Goal: Transaction & Acquisition: Purchase product/service

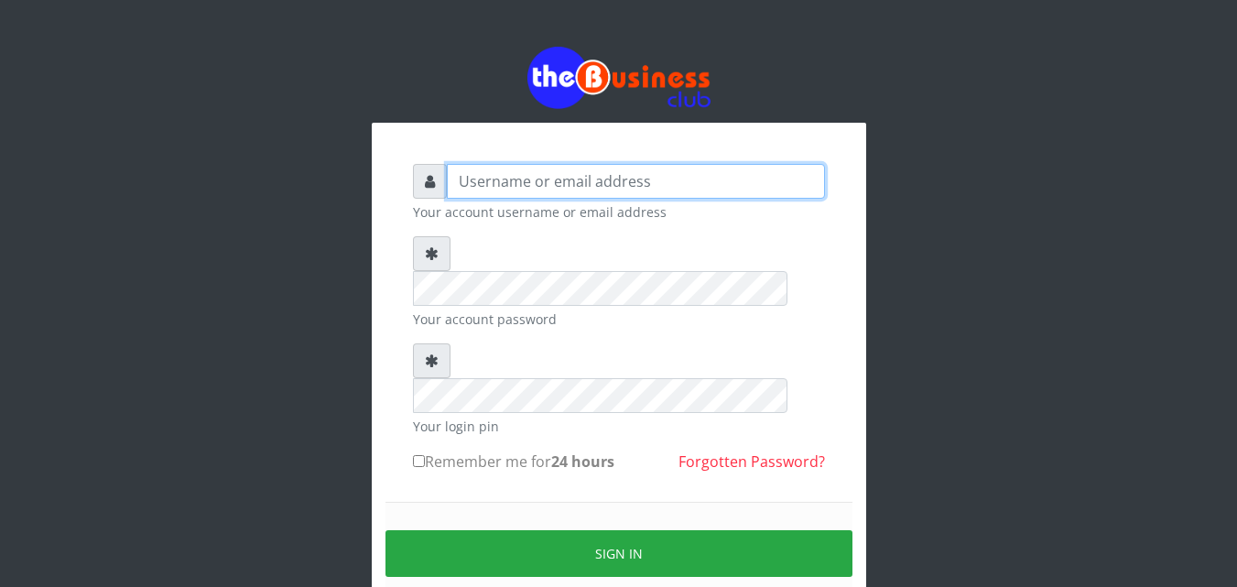
click at [709, 180] on input "text" at bounding box center [636, 181] width 378 height 35
type input "samueloyewole466@gmail.com"
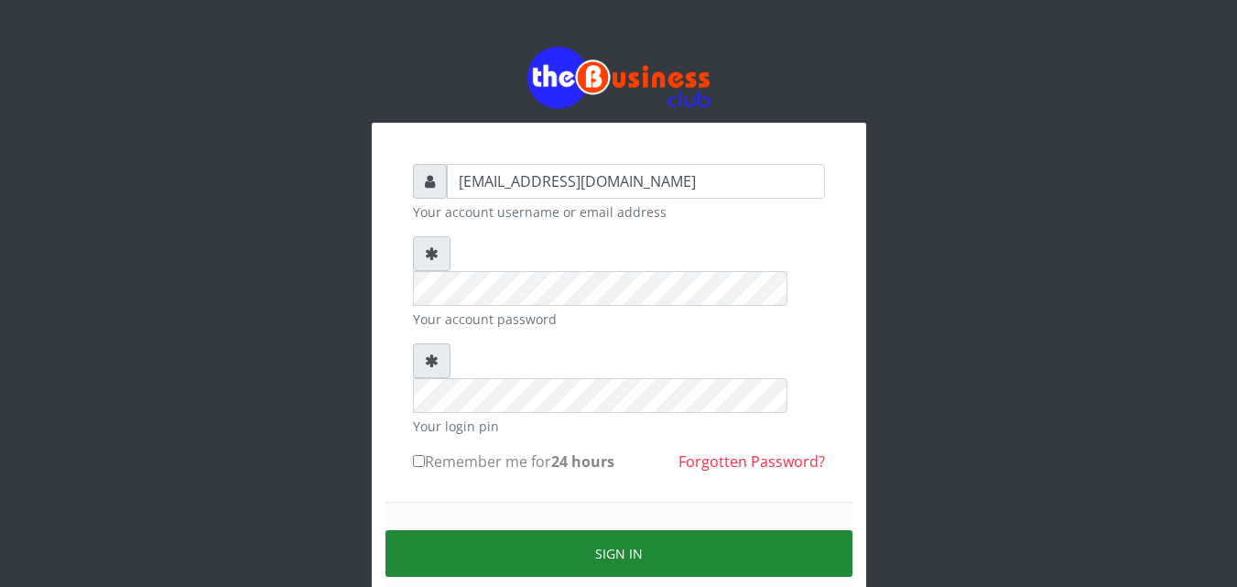
click at [555, 530] on button "Sign in" at bounding box center [618, 553] width 467 height 47
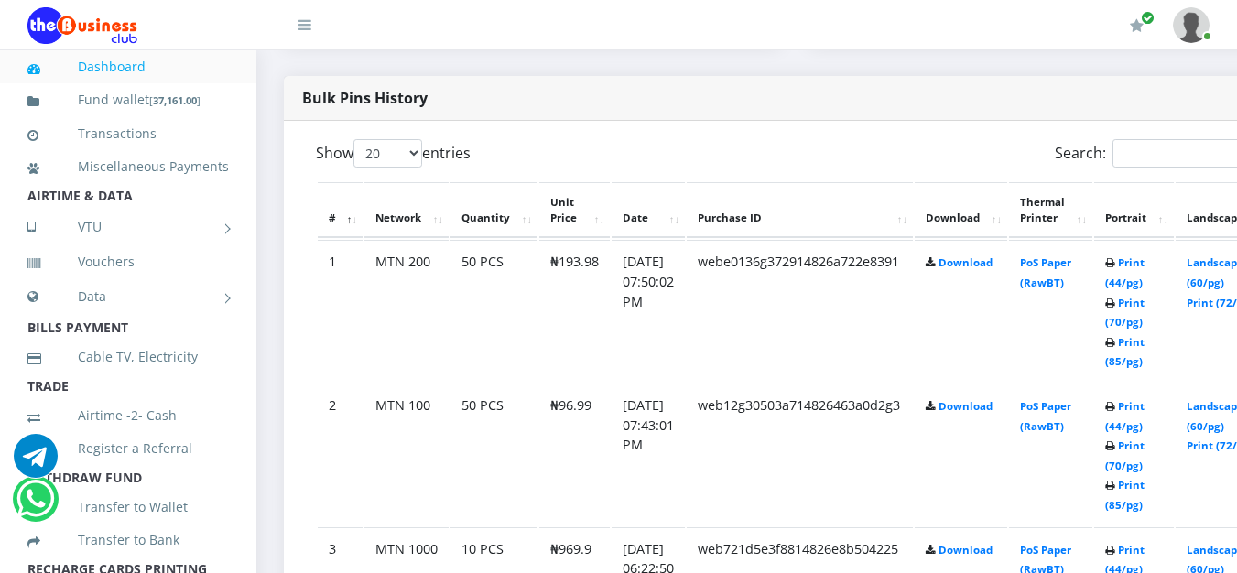
scroll to position [905, 0]
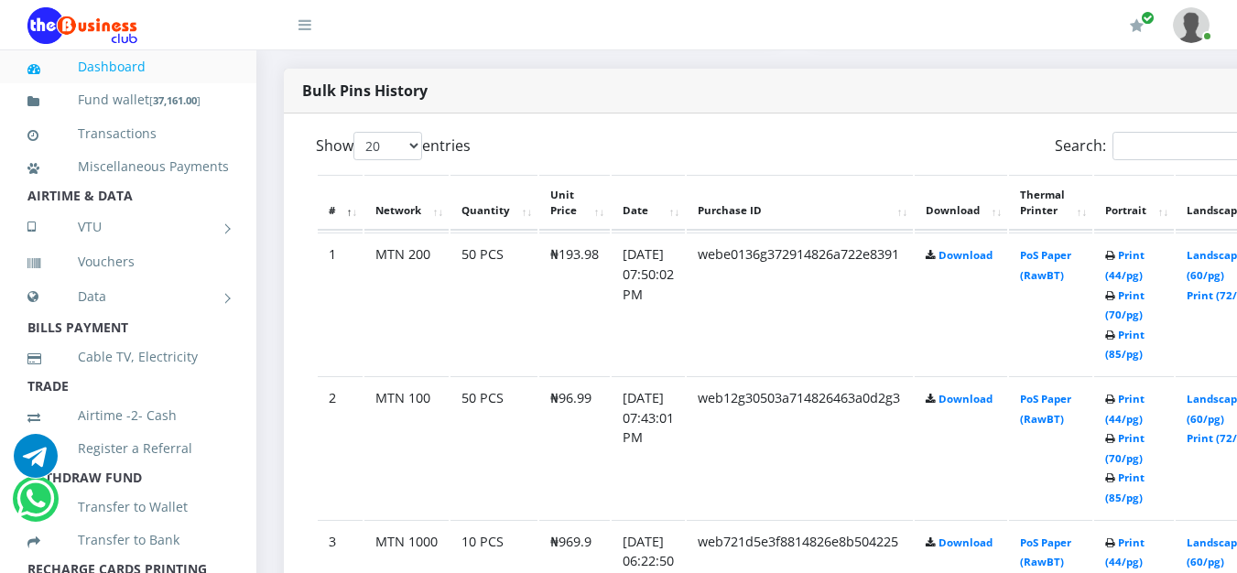
click at [1226, 179] on th "Landscape" at bounding box center [1222, 203] width 95 height 57
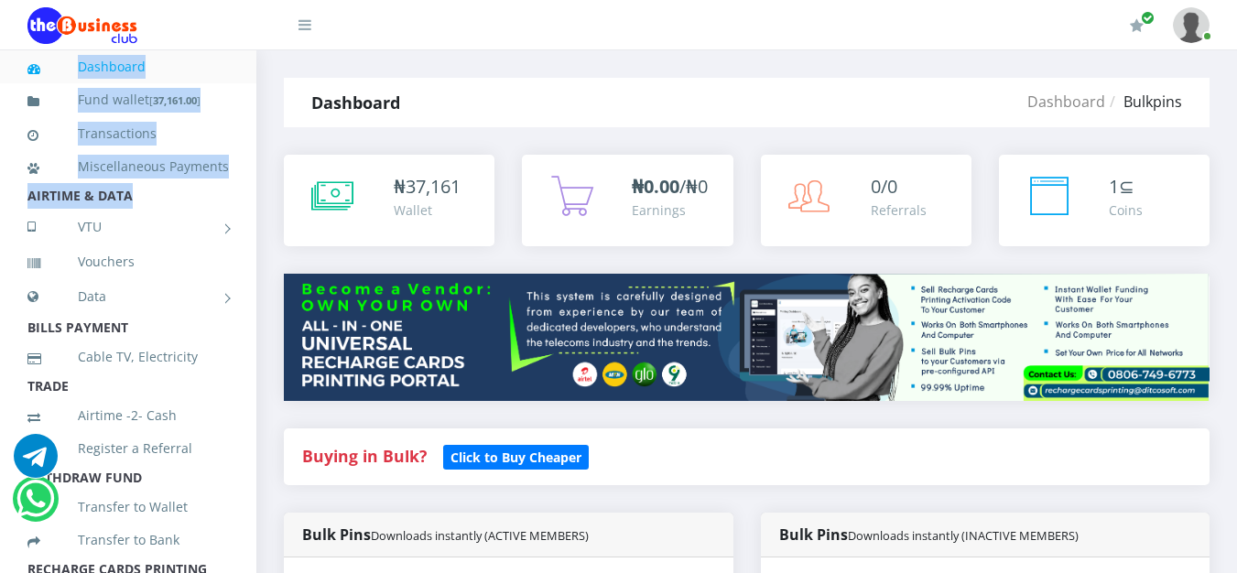
drag, startPoint x: 275, startPoint y: 168, endPoint x: 16, endPoint y: -21, distance: 320.3
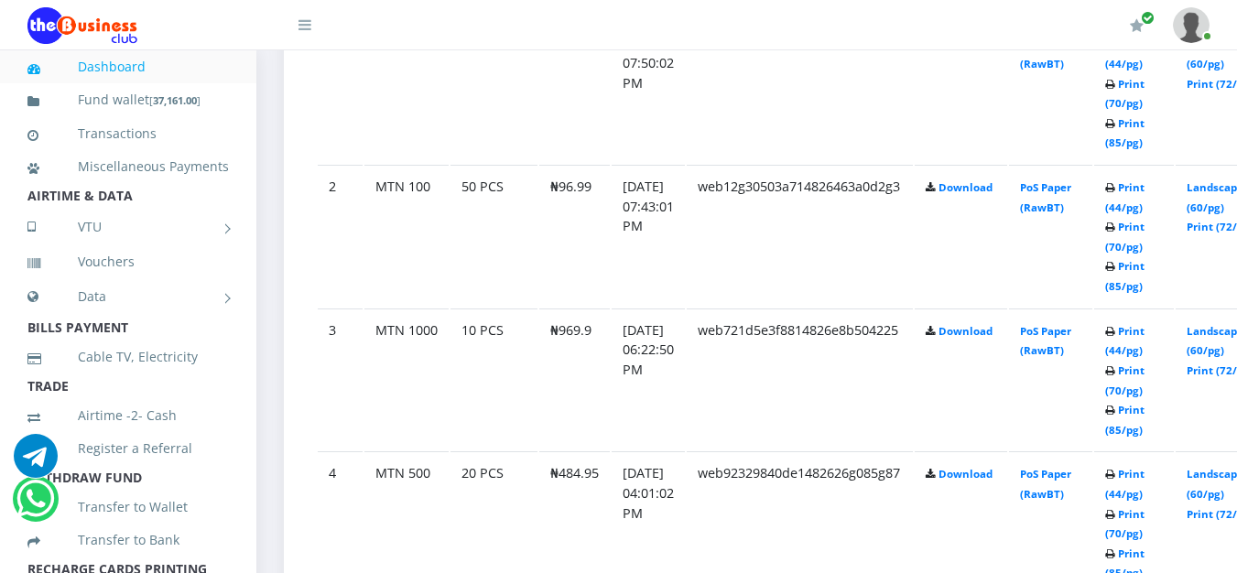
scroll to position [1167, 0]
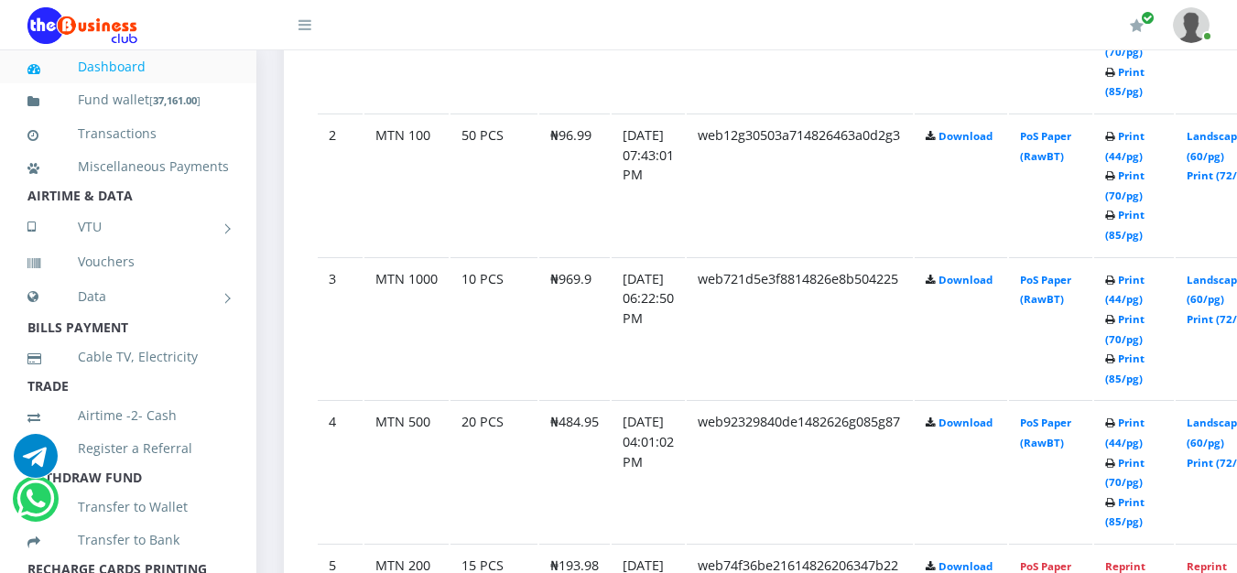
click at [1144, 143] on link "Print (44/pg)" at bounding box center [1124, 146] width 39 height 34
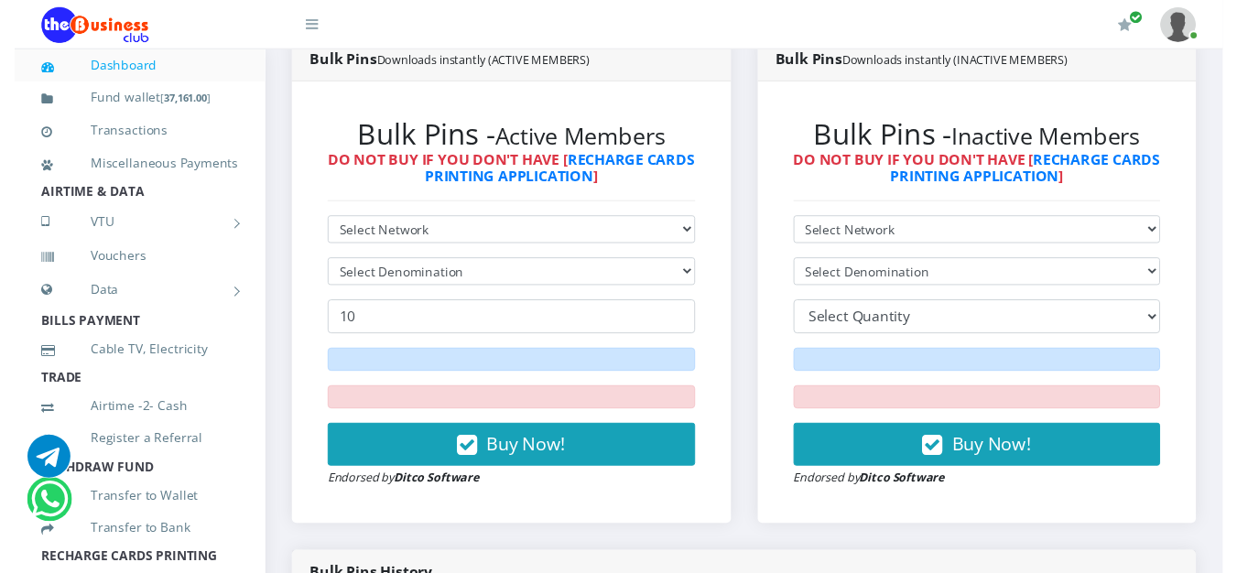
scroll to position [320, 0]
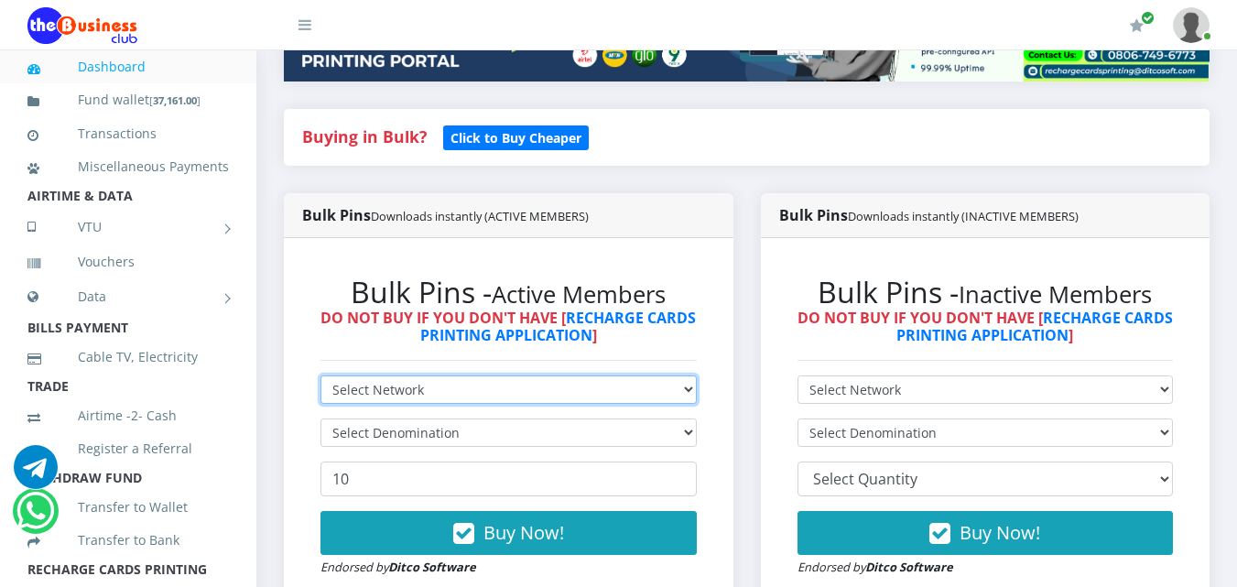
click at [688, 388] on select "Select Network MTN Globacom 9Mobile Airtel" at bounding box center [508, 389] width 376 height 28
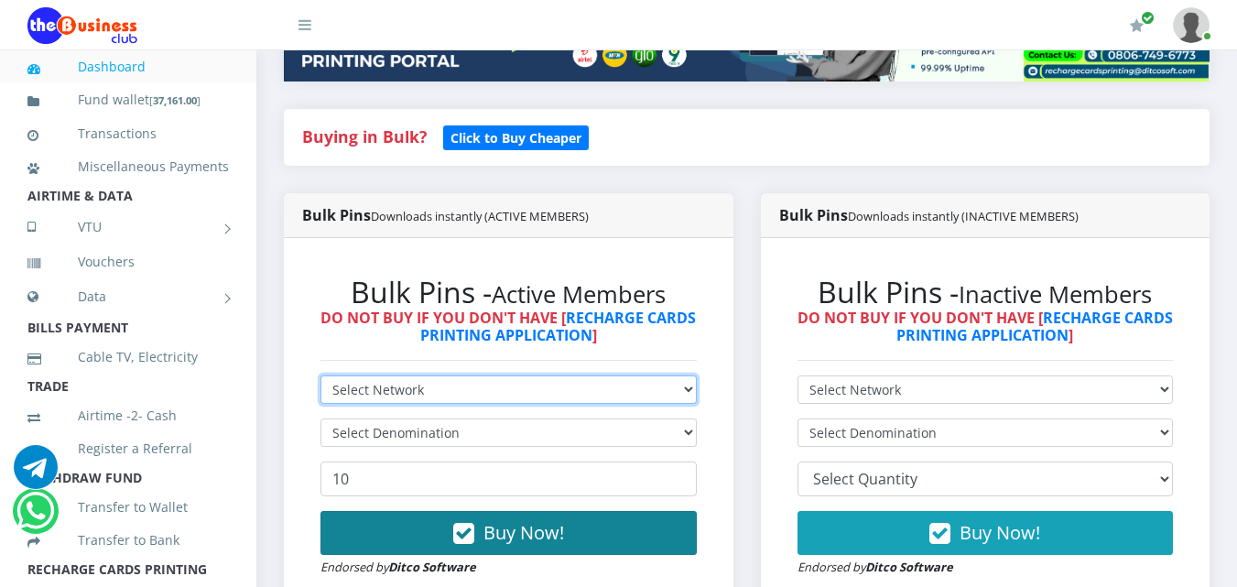
select select "Airtel"
click at [320, 375] on select "Select Network MTN Globacom 9Mobile Airtel" at bounding box center [508, 389] width 376 height 28
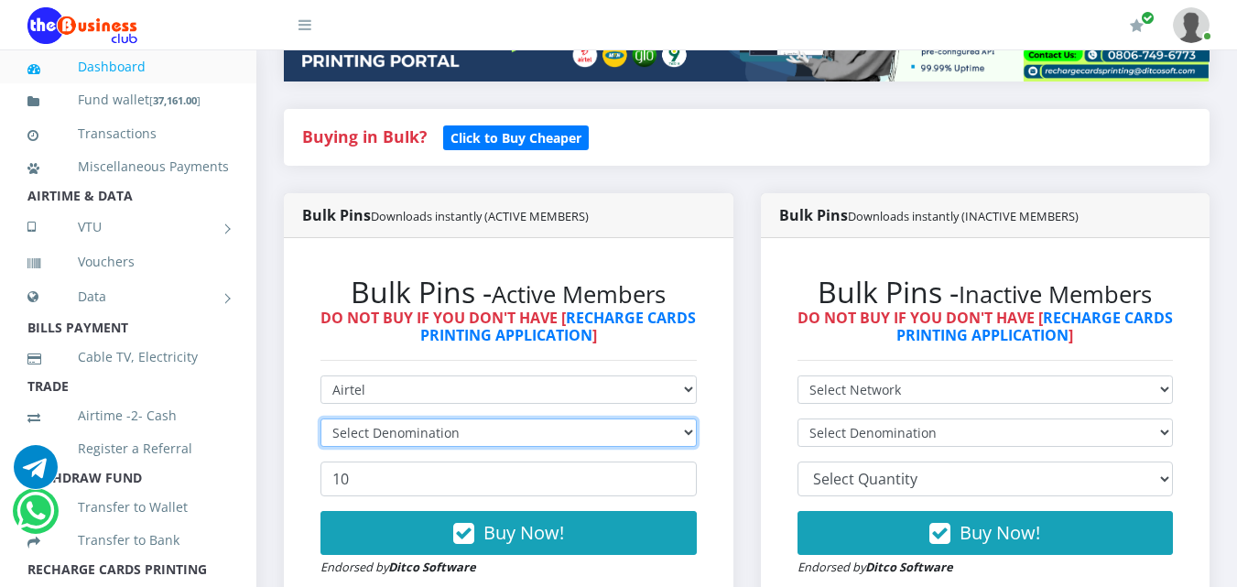
click at [683, 430] on select "Select Denomination" at bounding box center [508, 432] width 376 height 28
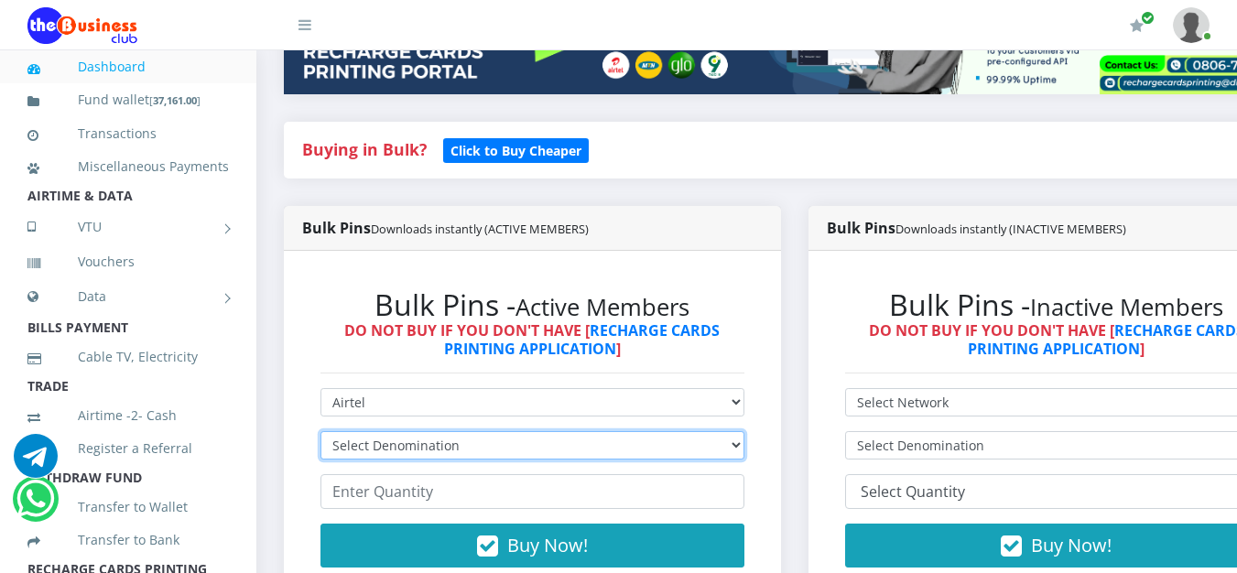
scroll to position [0, 0]
click at [744, 449] on select "Select Denomination Airtel NGN100 - ₦96.38 Airtel NGN200 - ₦192.76 Airtel NGN50…" at bounding box center [532, 445] width 424 height 28
select select "481.9-500"
click at [320, 434] on select "Select Denomination Airtel NGN100 - ₦96.38 Airtel NGN200 - ₦192.76 Airtel NGN50…" at bounding box center [532, 445] width 424 height 28
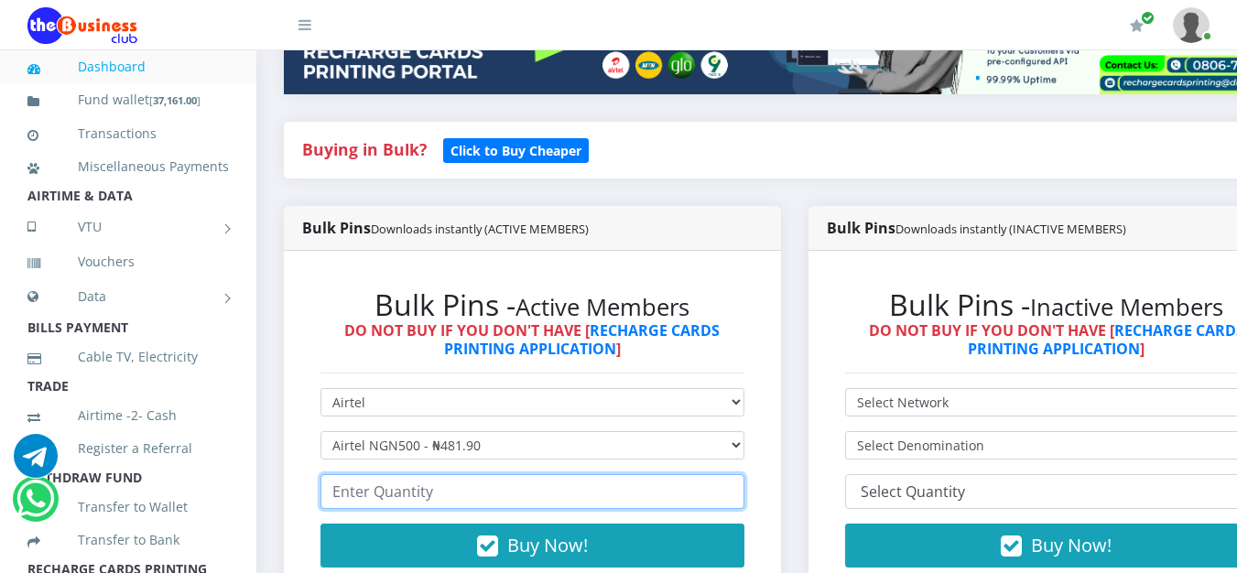
click at [683, 498] on input "number" at bounding box center [532, 491] width 424 height 35
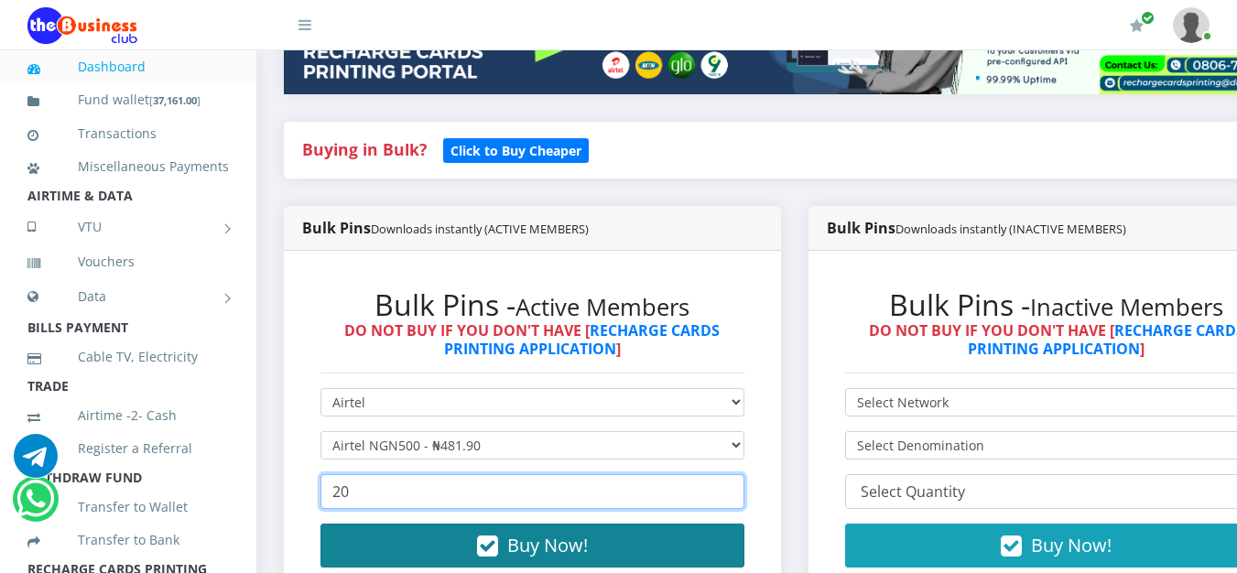
type input "20"
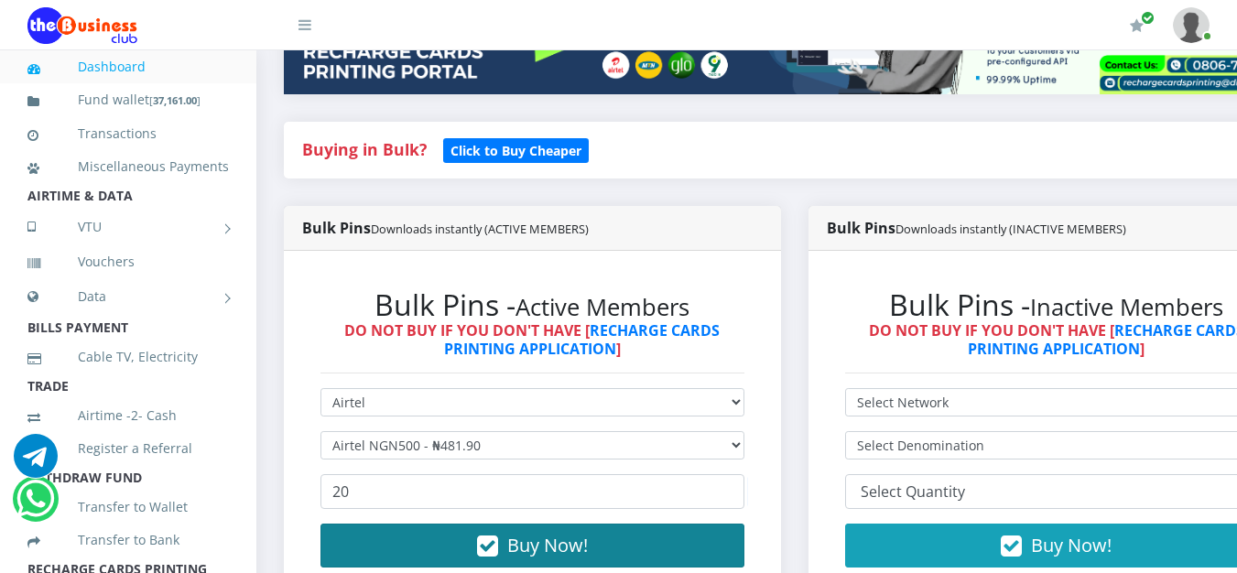
click at [669, 557] on button "Buy Now!" at bounding box center [532, 546] width 424 height 44
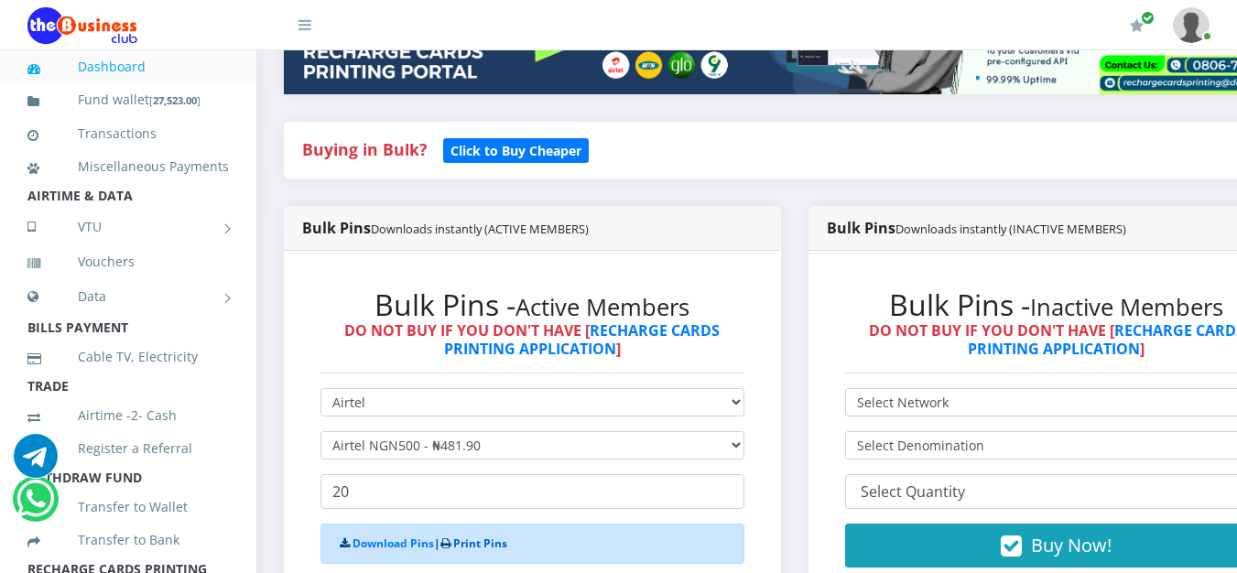
click at [501, 547] on link "Print Pins" at bounding box center [480, 544] width 54 height 16
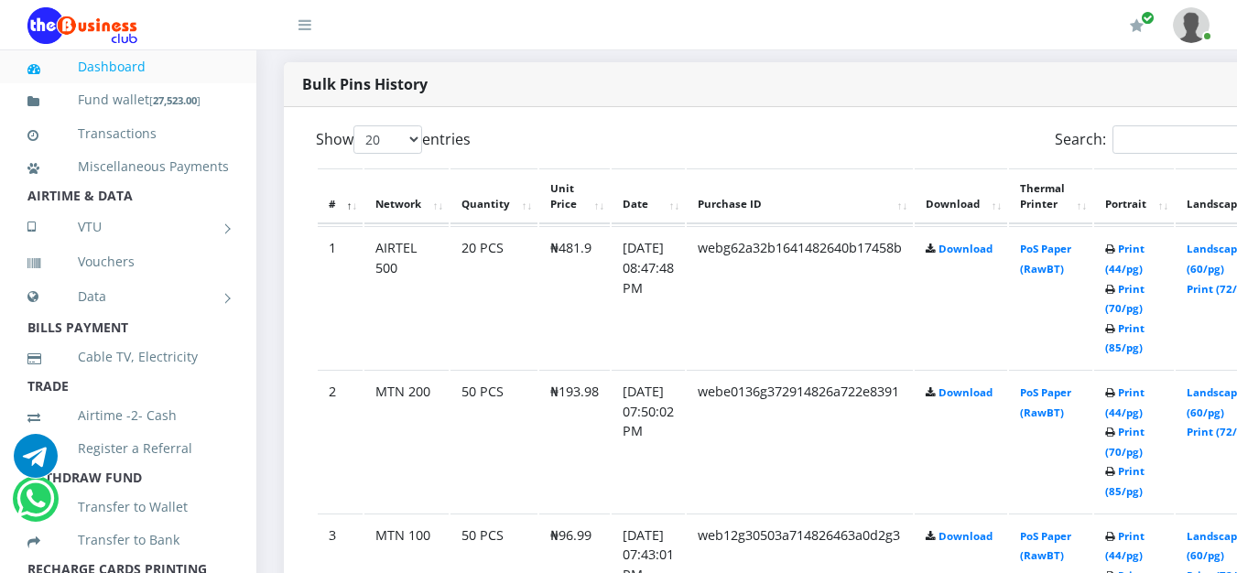
scroll to position [918, 0]
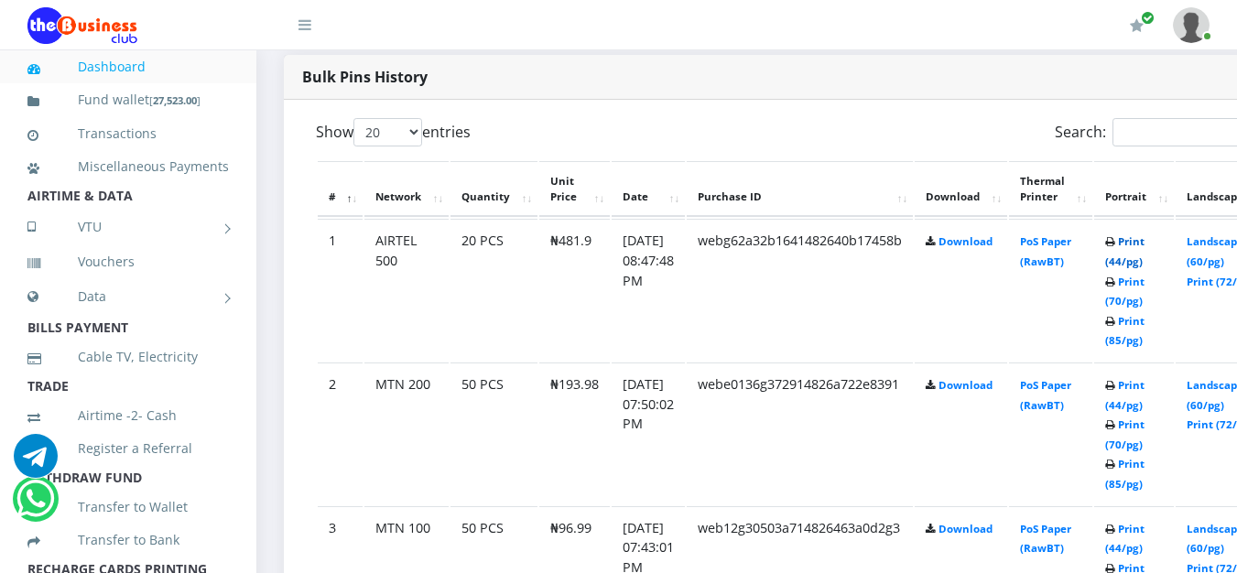
click at [1144, 264] on link "Print (44/pg)" at bounding box center [1124, 251] width 39 height 34
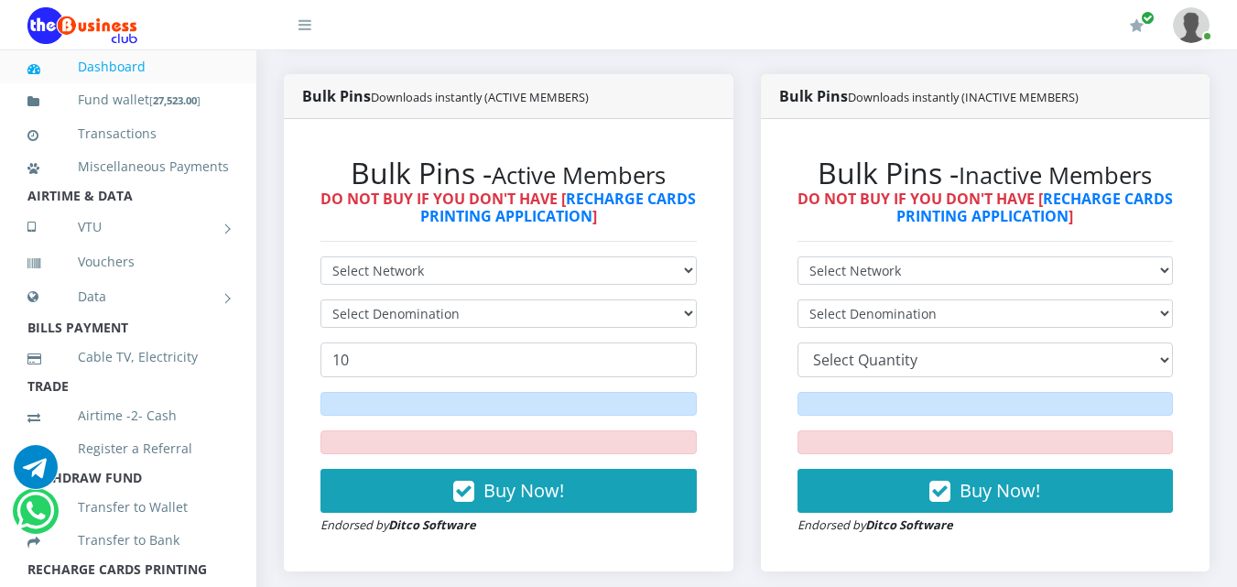
scroll to position [413, 0]
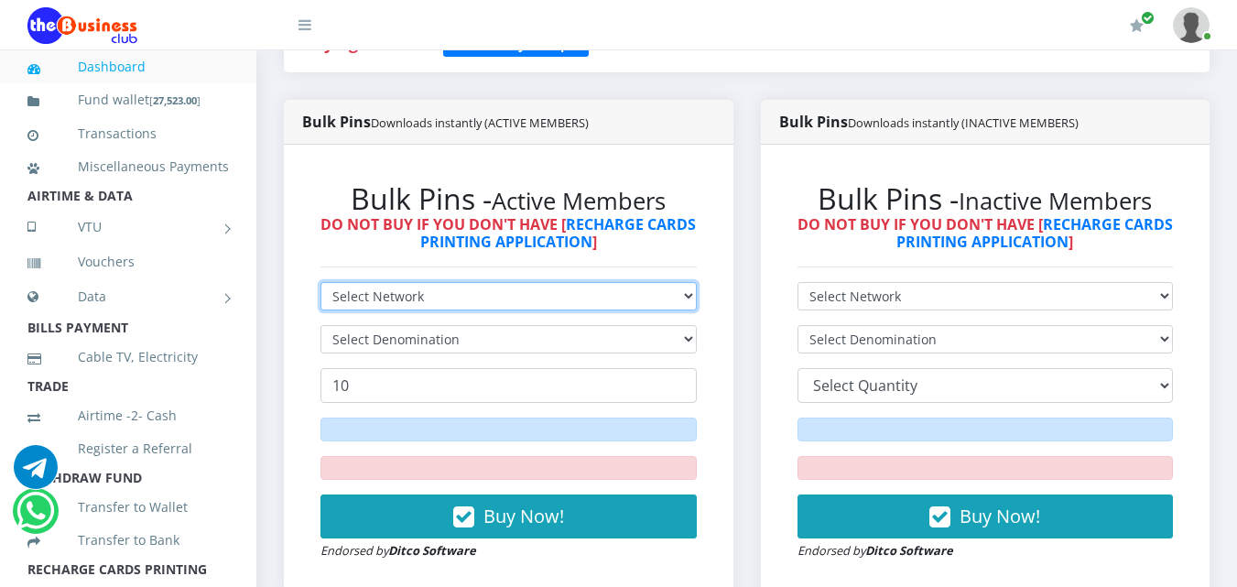
click at [687, 298] on select "Select Network MTN Globacom 9Mobile Airtel" at bounding box center [508, 296] width 376 height 28
select select "Airtel"
click at [320, 282] on select "Select Network MTN Globacom 9Mobile Airtel" at bounding box center [508, 296] width 376 height 28
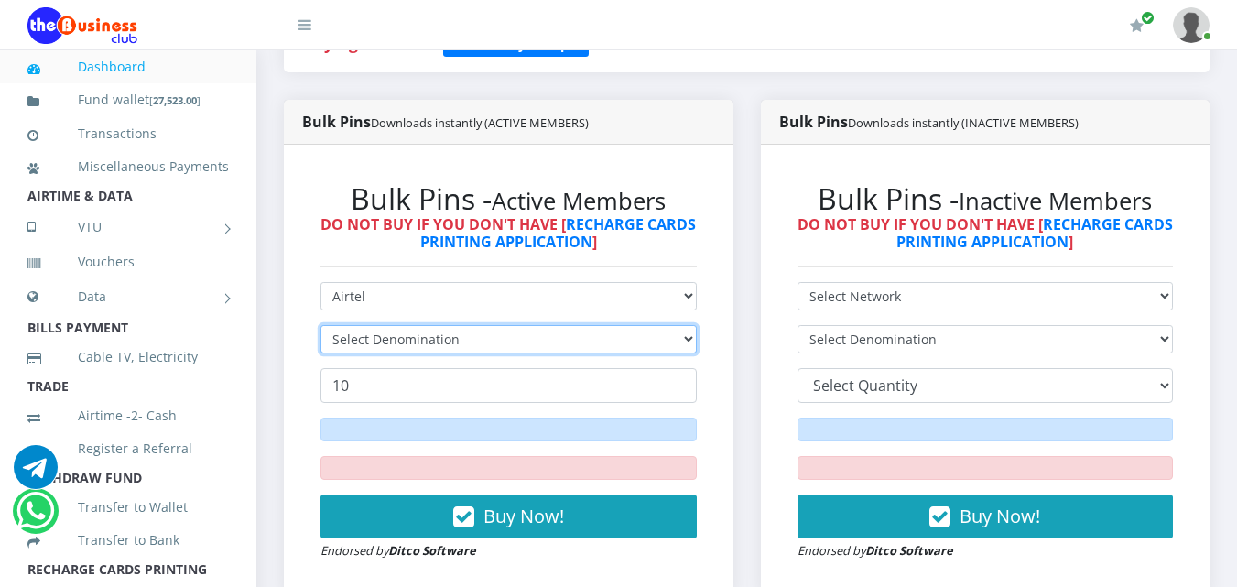
click at [684, 343] on select "Select Denomination" at bounding box center [508, 339] width 376 height 28
click at [688, 342] on select "Select Denomination" at bounding box center [508, 339] width 376 height 28
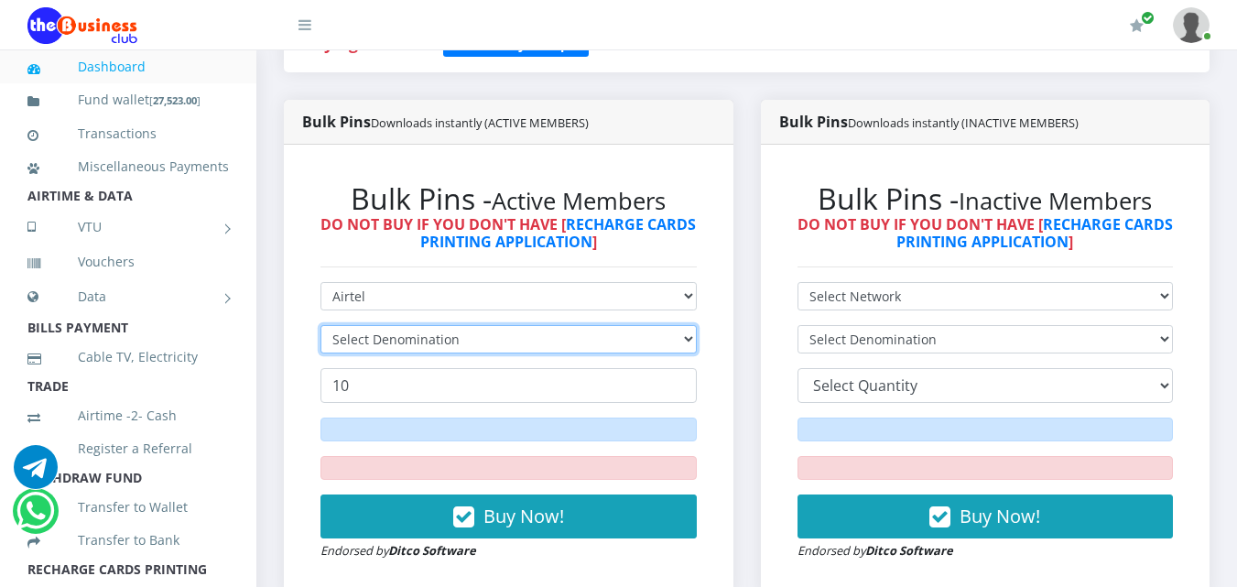
drag, startPoint x: 688, startPoint y: 342, endPoint x: 312, endPoint y: 86, distance: 454.5
click at [312, 86] on div "Buying in Bulk?   Click to Buy Cheaper Bulk Pins Downloads instantly (ACTIVE ME…" at bounding box center [746, 320] width 953 height 609
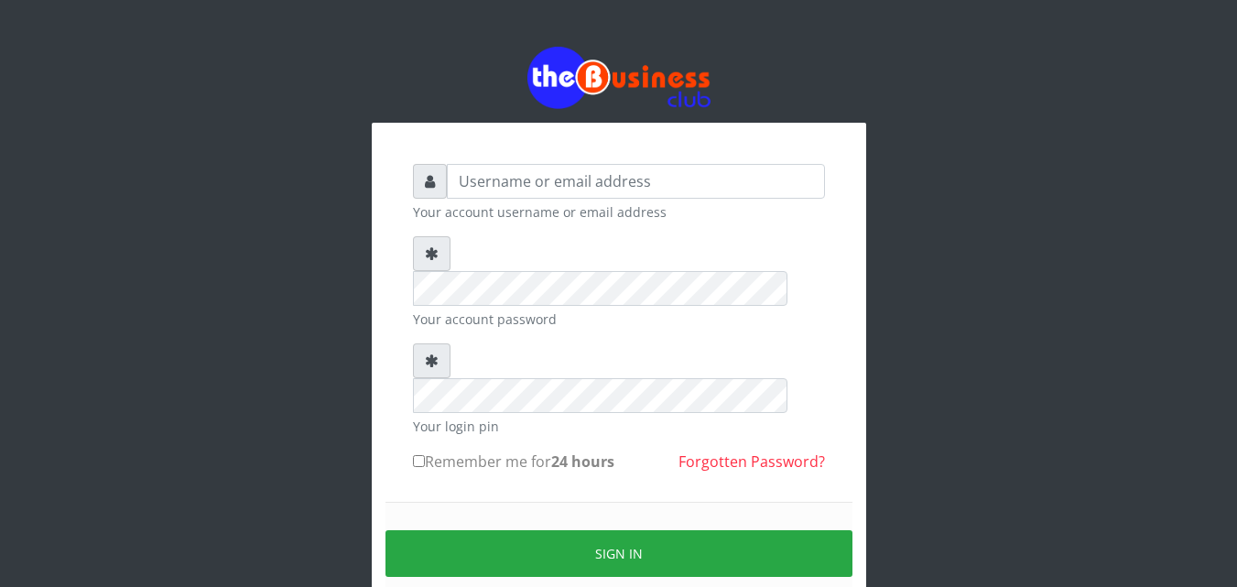
click at [248, 38] on div "Your account username or email address Your account password Your login pin Rem…" at bounding box center [619, 364] width 1044 height 728
click at [515, 189] on input "text" at bounding box center [636, 181] width 378 height 35
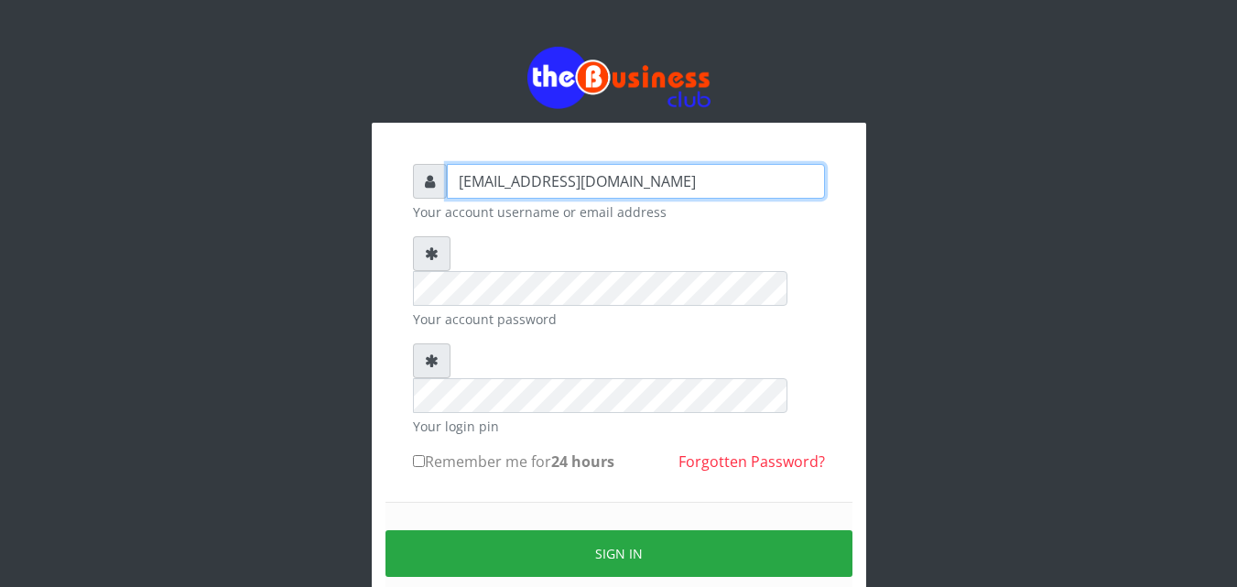
type input "samueloyewole466@gmail.com"
click at [570, 502] on div "Sign in" at bounding box center [618, 553] width 467 height 103
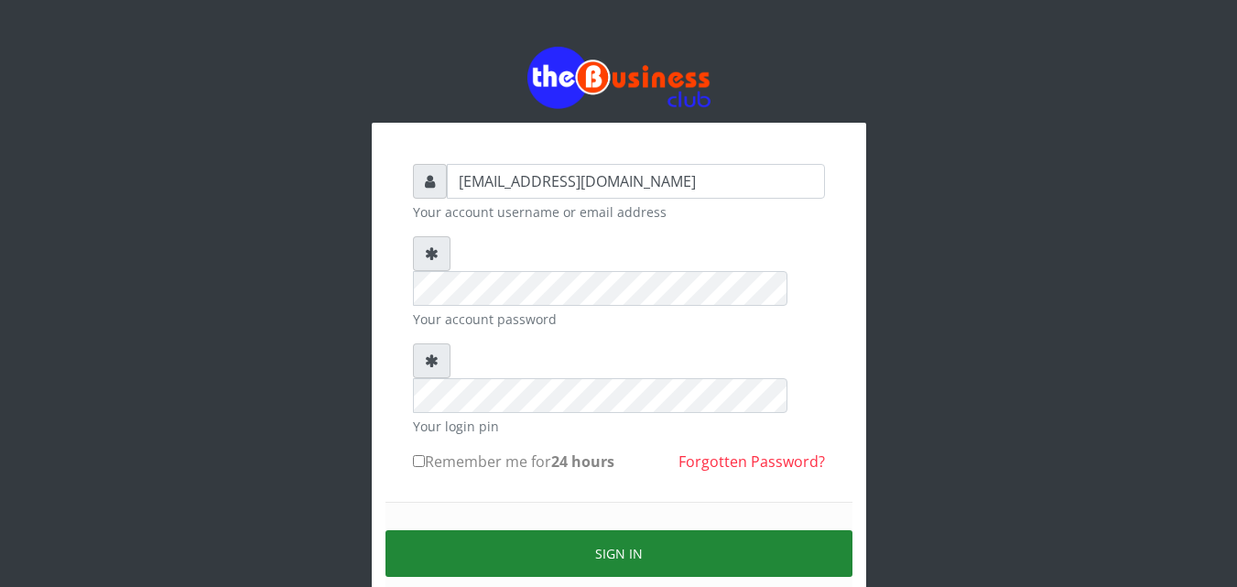
click at [612, 530] on button "Sign in" at bounding box center [618, 553] width 467 height 47
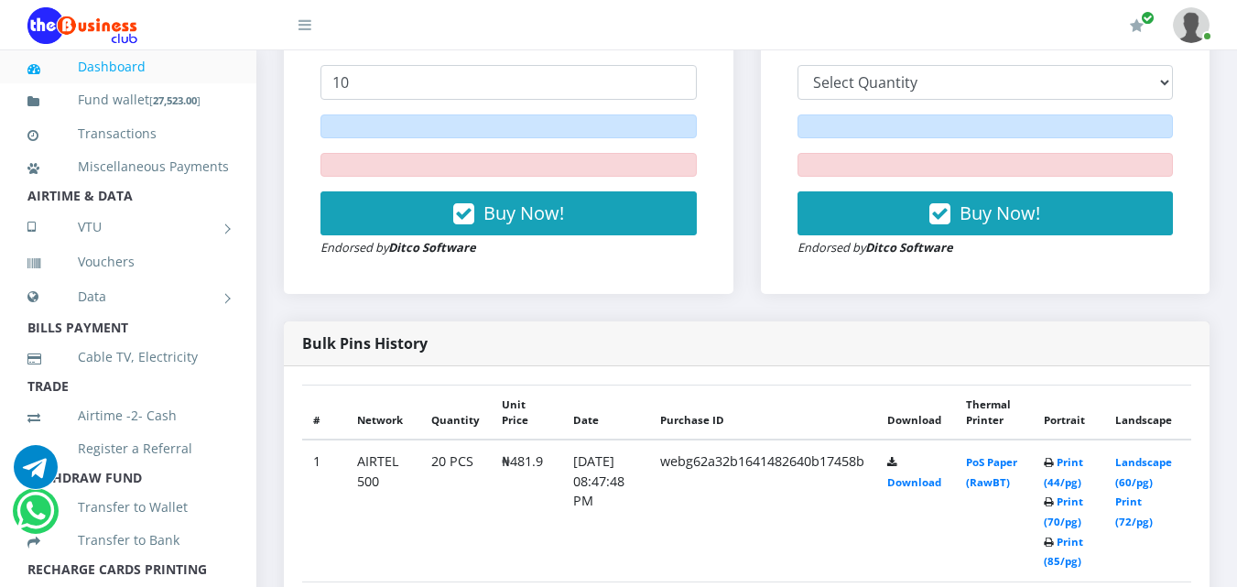
scroll to position [690, 0]
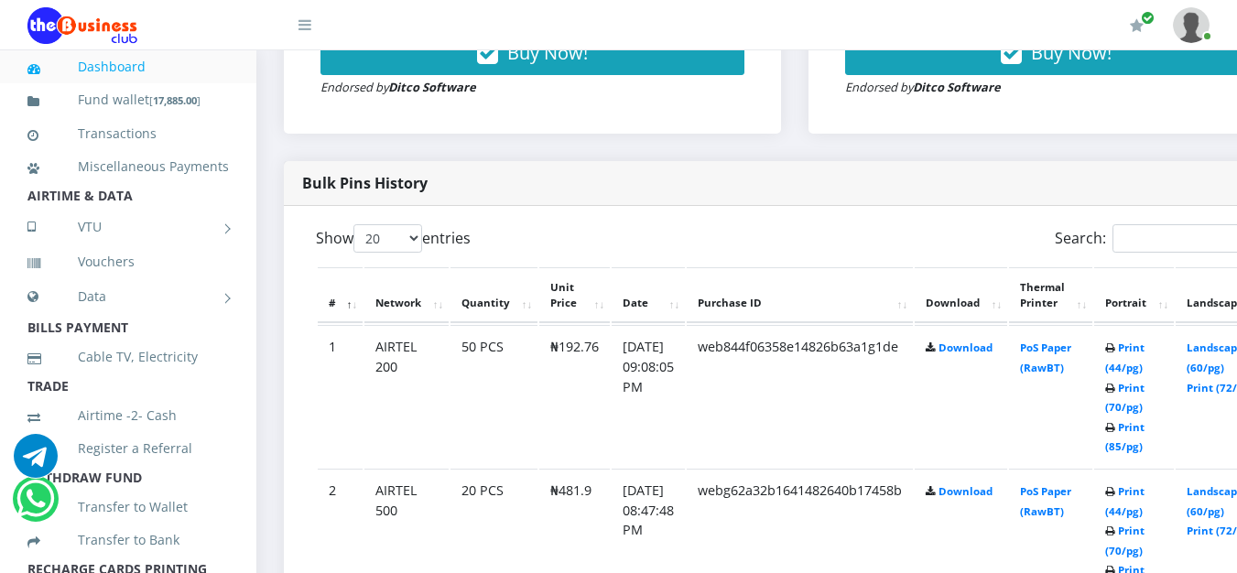
scroll to position [690, 0]
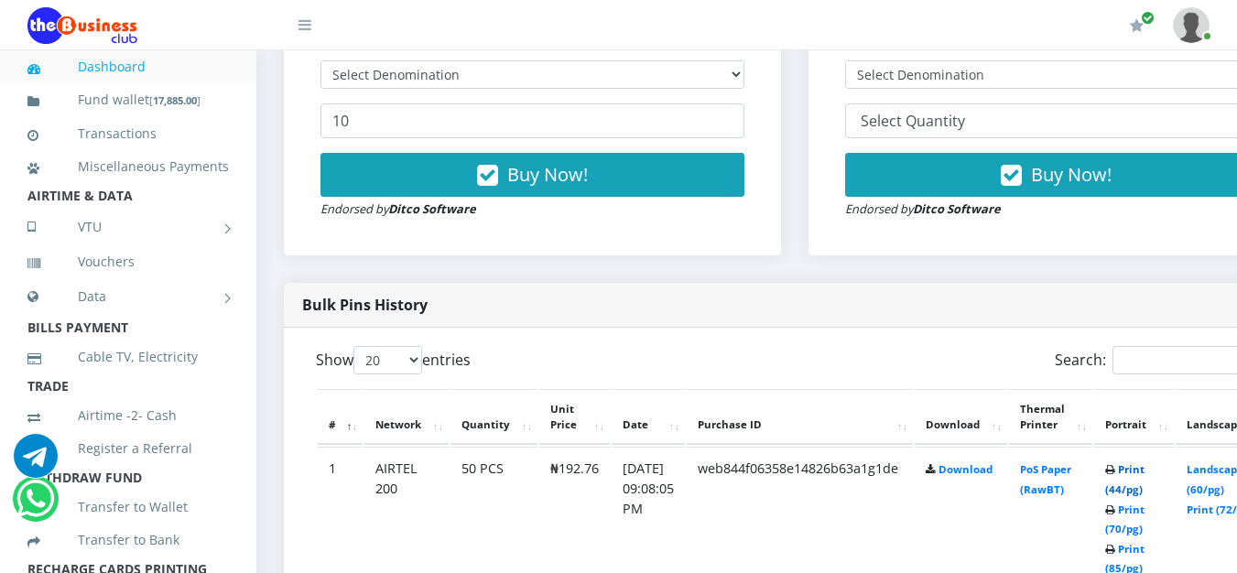
click at [1142, 486] on link "Print (44/pg)" at bounding box center [1124, 479] width 39 height 34
